Goal: Check status

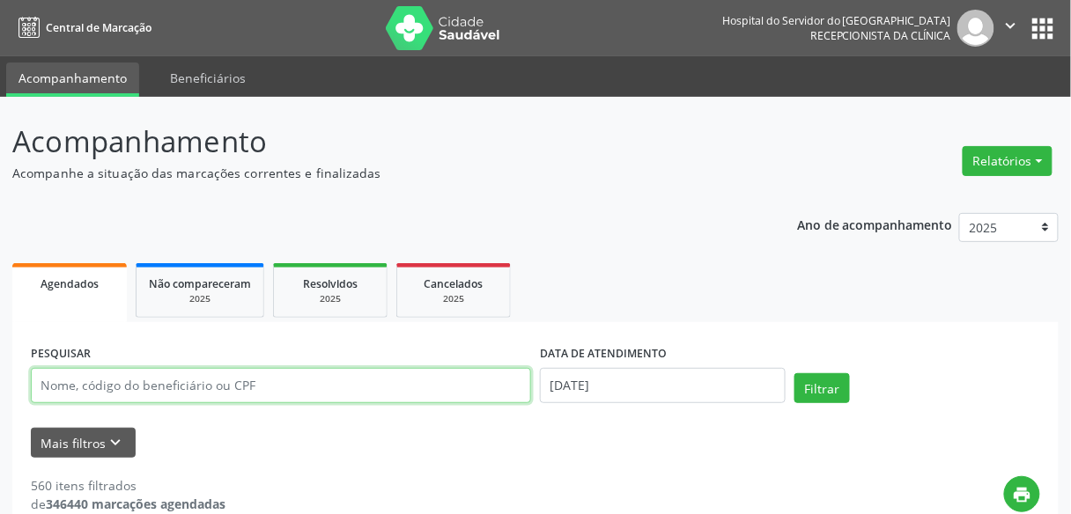
click at [185, 399] on input "text" at bounding box center [281, 385] width 500 height 35
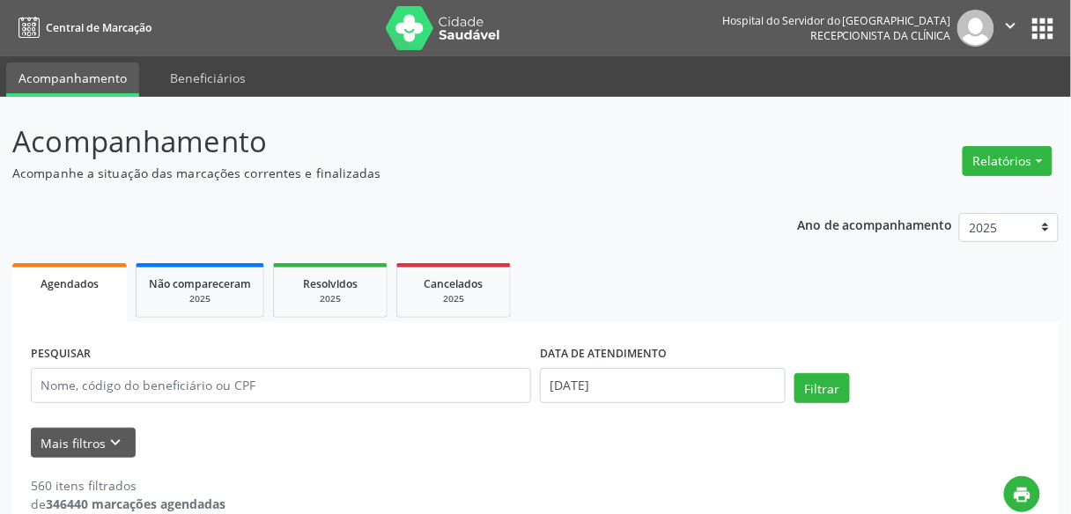
click at [282, 416] on form "PESQUISAR DATA DE ATENDIMENTO [DATE] Filtrar UNIDADE EXECUTANTE Todos as unidad…" at bounding box center [535, 399] width 1009 height 117
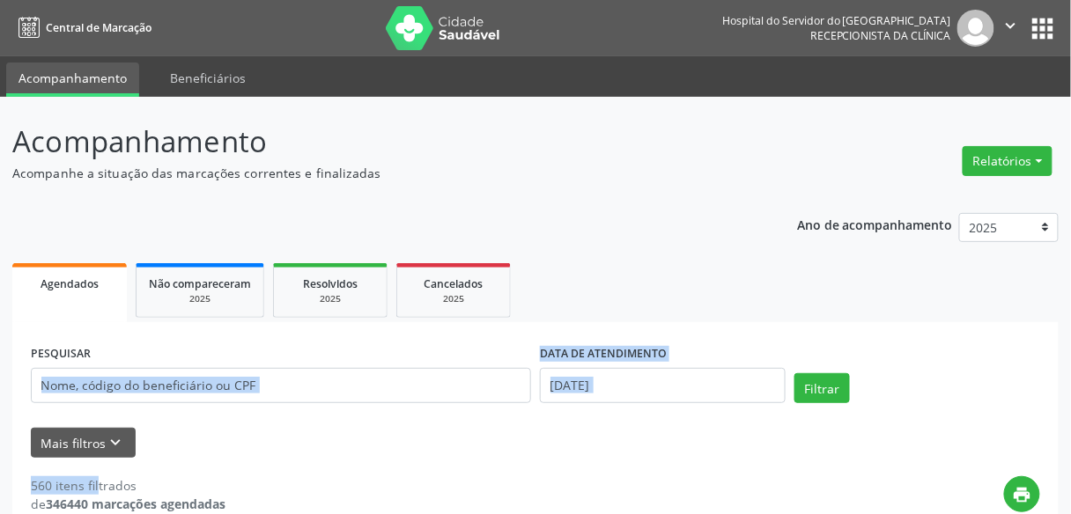
drag, startPoint x: 282, startPoint y: 416, endPoint x: 301, endPoint y: 364, distance: 55.4
click at [301, 364] on form "PESQUISAR DATA DE ATENDIMENTO [DATE] Filtrar UNIDADE EXECUTANTE Todos as unidad…" at bounding box center [535, 399] width 1009 height 117
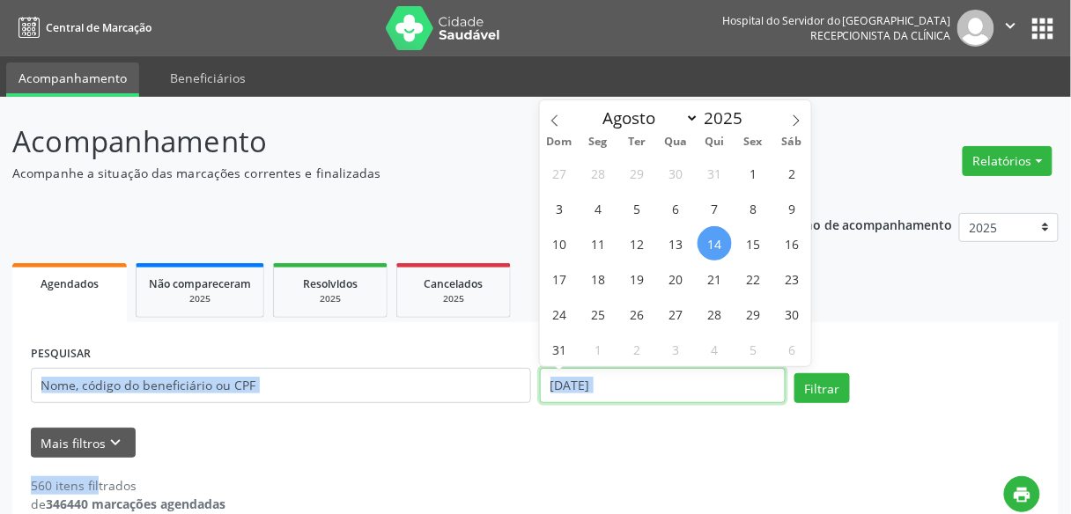
click at [763, 374] on input "[DATE]" at bounding box center [663, 385] width 246 height 35
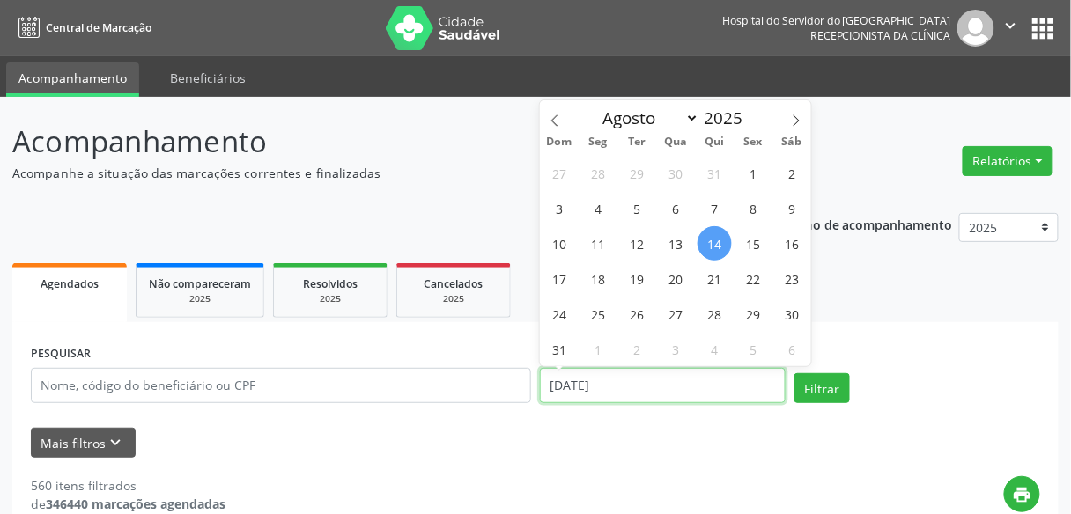
click at [763, 374] on input "[DATE]" at bounding box center [663, 385] width 246 height 35
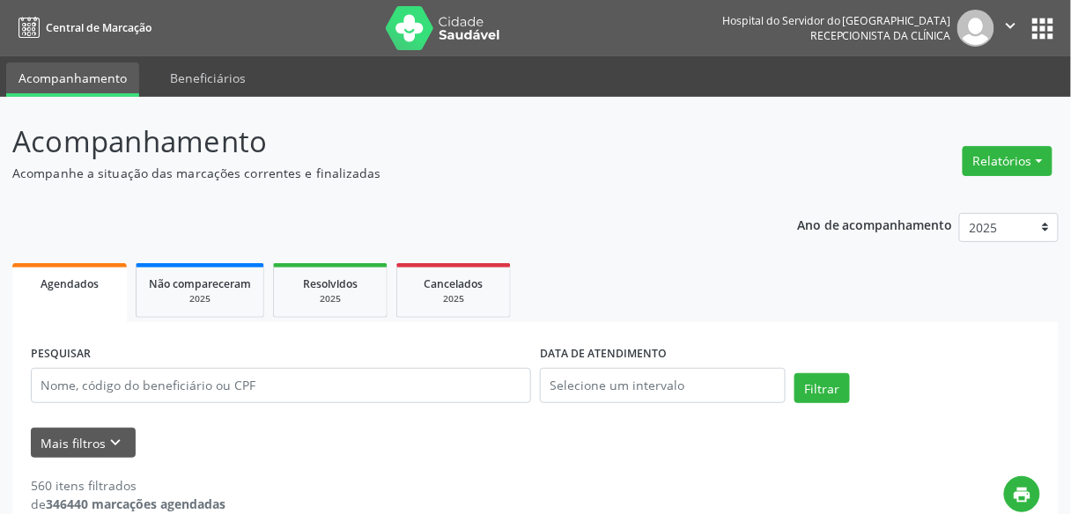
click at [989, 365] on div "PESQUISAR DATA DE ATENDIMENTO Filtrar" at bounding box center [535, 378] width 1018 height 75
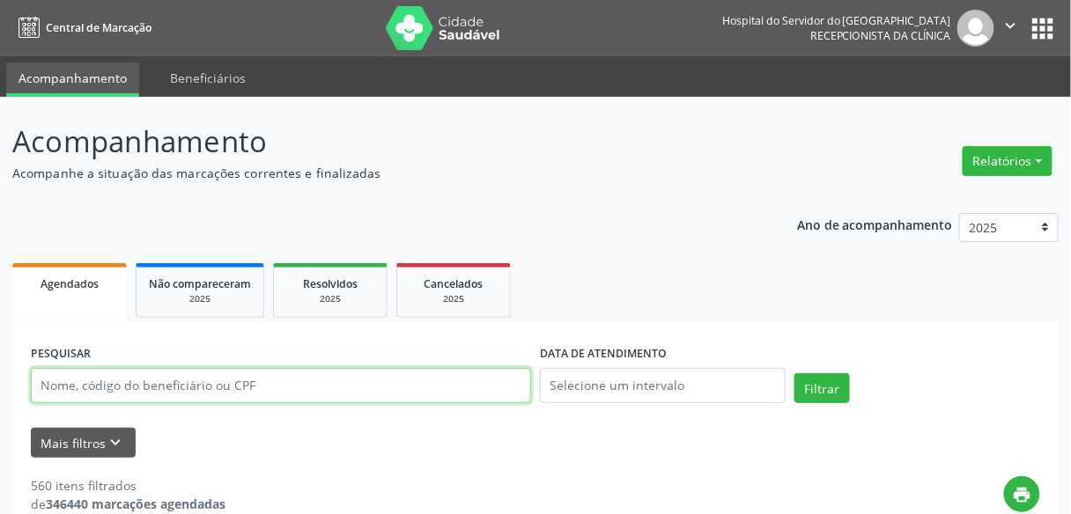
click at [297, 387] on input "text" at bounding box center [281, 385] width 500 height 35
type input "[PERSON_NAME]"
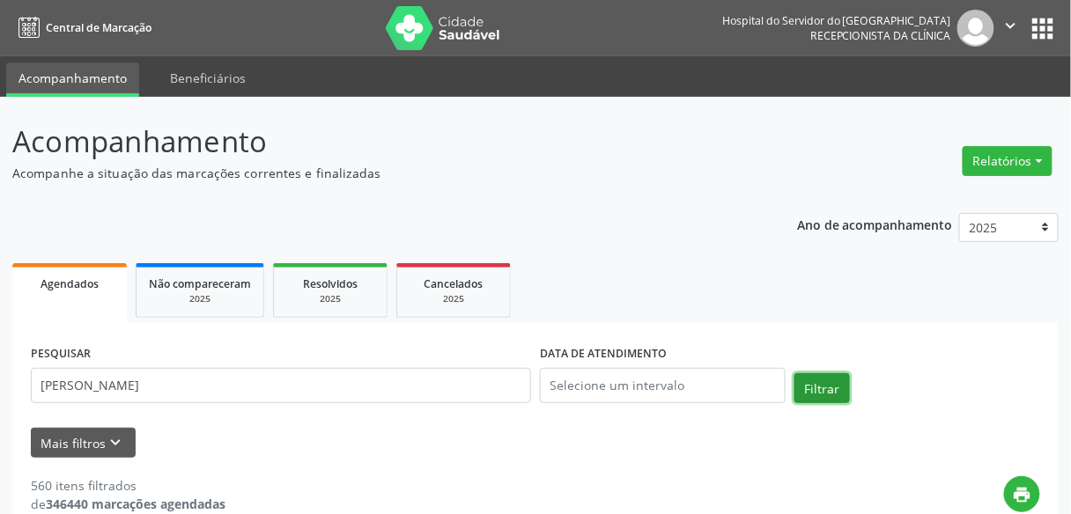
click at [836, 393] on button "Filtrar" at bounding box center [821, 388] width 55 height 30
click at [886, 372] on div "PESQUISAR [PERSON_NAME] DATA DE ATENDIMENTO Filtrar" at bounding box center [535, 378] width 1018 height 75
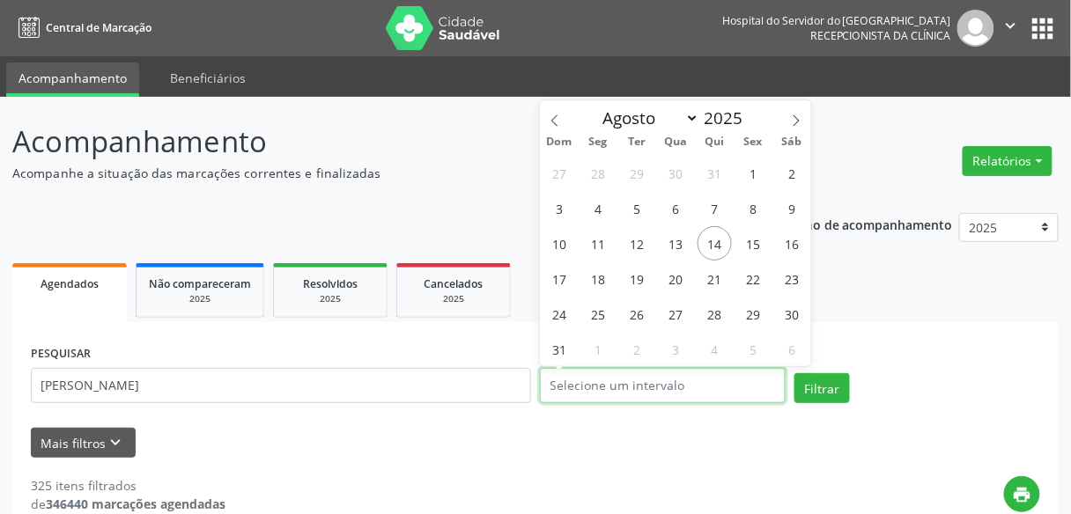
click at [693, 388] on input "text" at bounding box center [663, 385] width 246 height 35
click at [712, 246] on span "14" at bounding box center [714, 243] width 34 height 34
type input "[DATE]"
click at [712, 246] on span "14" at bounding box center [714, 243] width 34 height 34
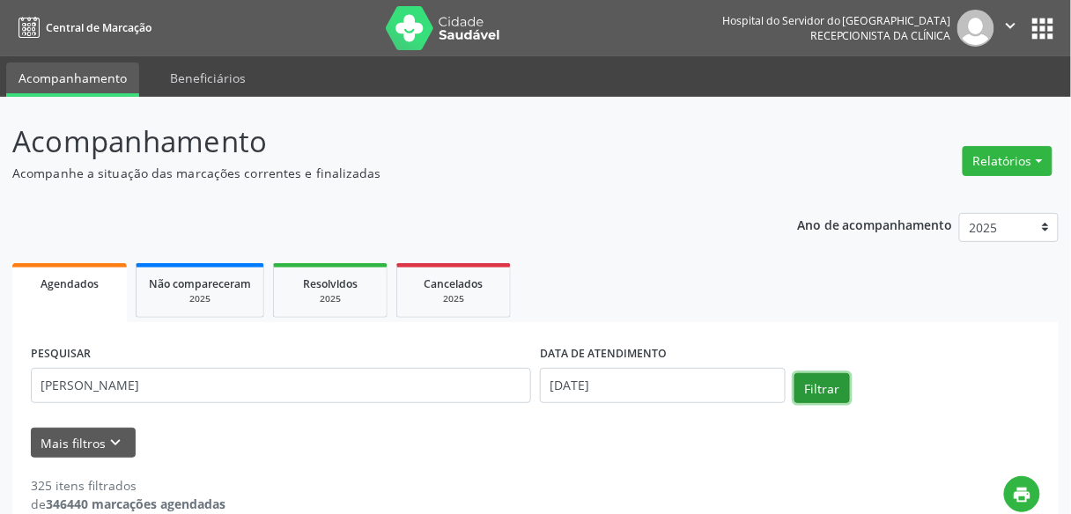
click at [821, 382] on button "Filtrar" at bounding box center [821, 388] width 55 height 30
